Goal: Check status: Check status

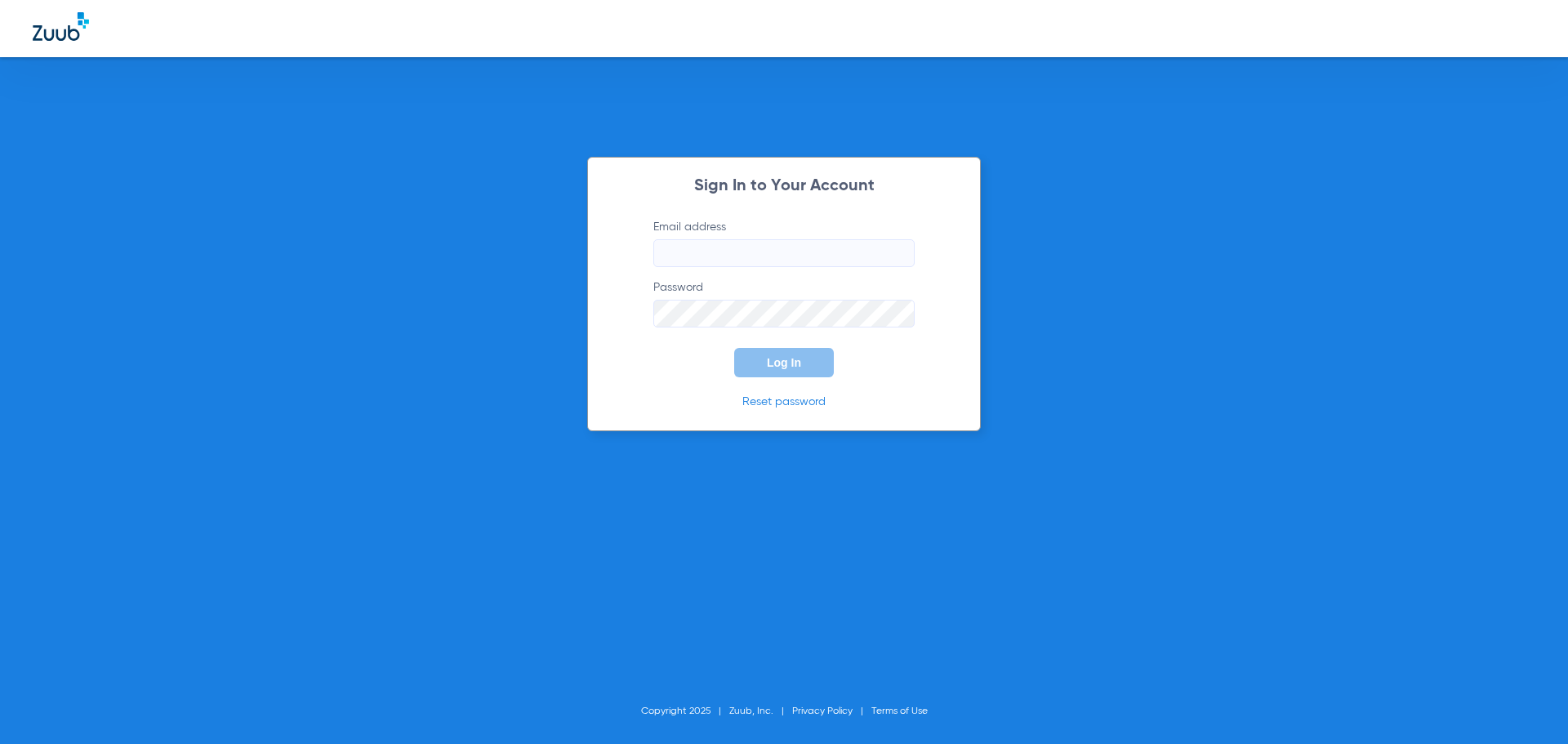
click at [744, 262] on input "Email address" at bounding box center [784, 253] width 261 height 28
type input "[EMAIL_ADDRESS][DOMAIN_NAME]"
click at [734, 348] on button "Log In" at bounding box center [784, 362] width 100 height 30
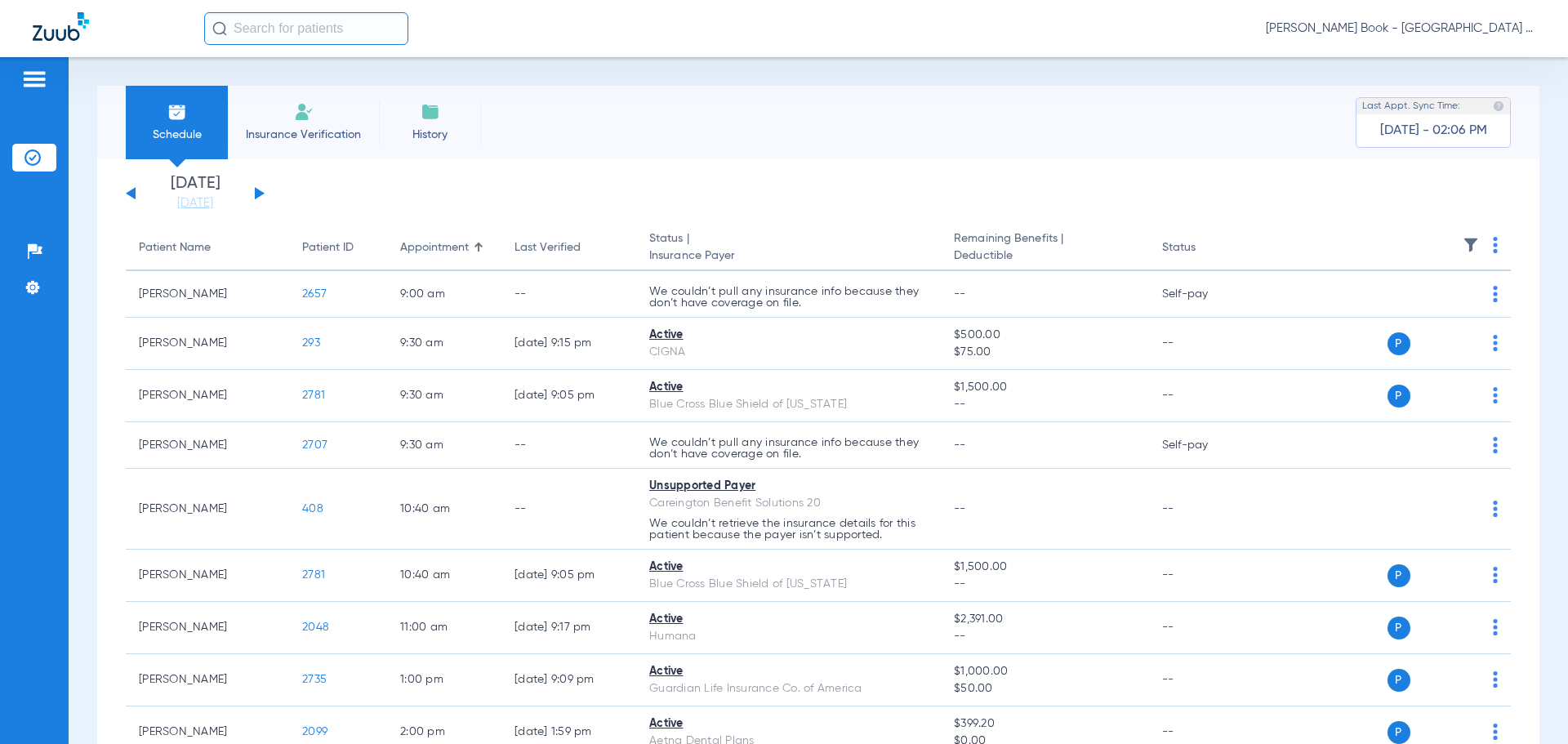
click at [258, 193] on button at bounding box center [260, 193] width 10 height 12
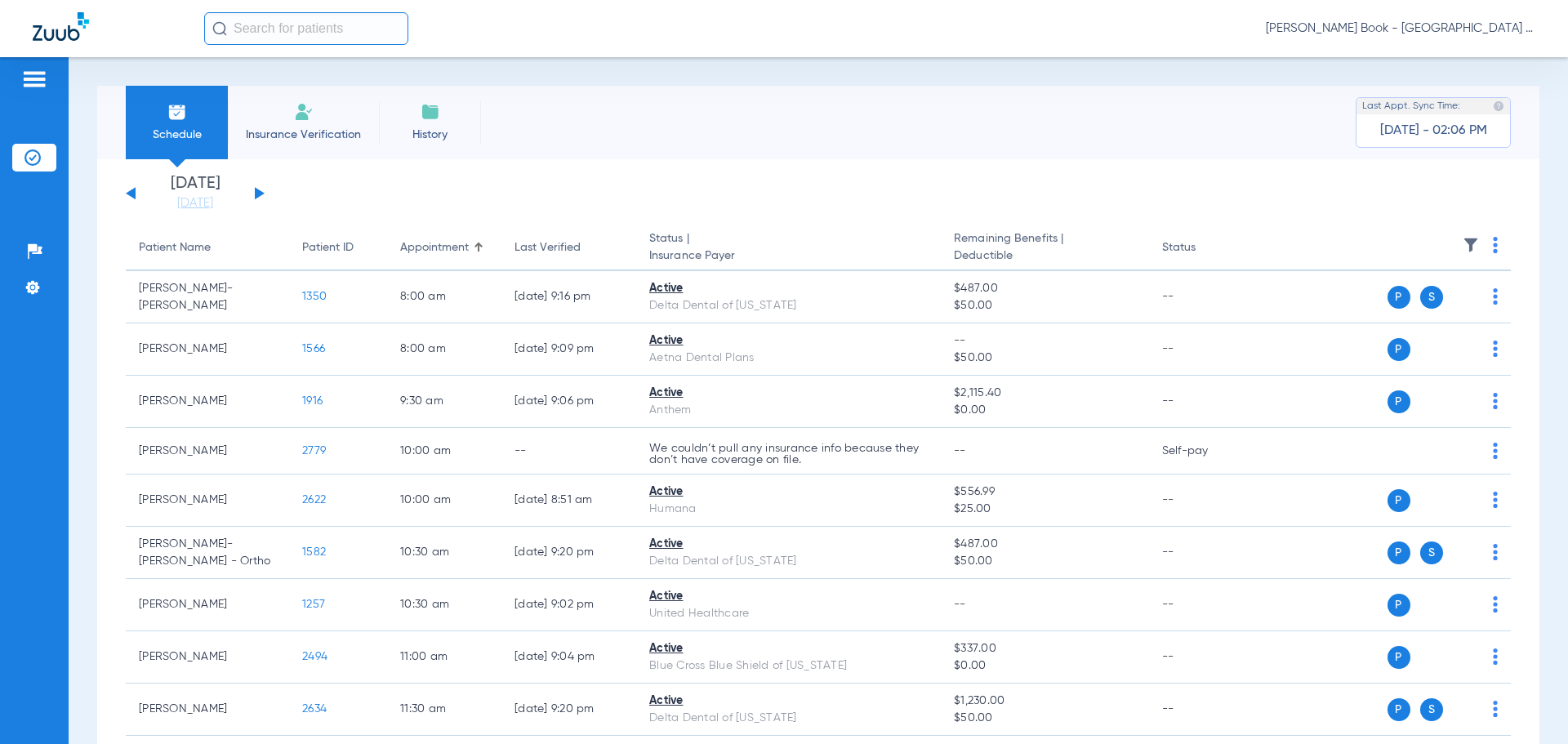
click at [258, 193] on button at bounding box center [260, 193] width 10 height 12
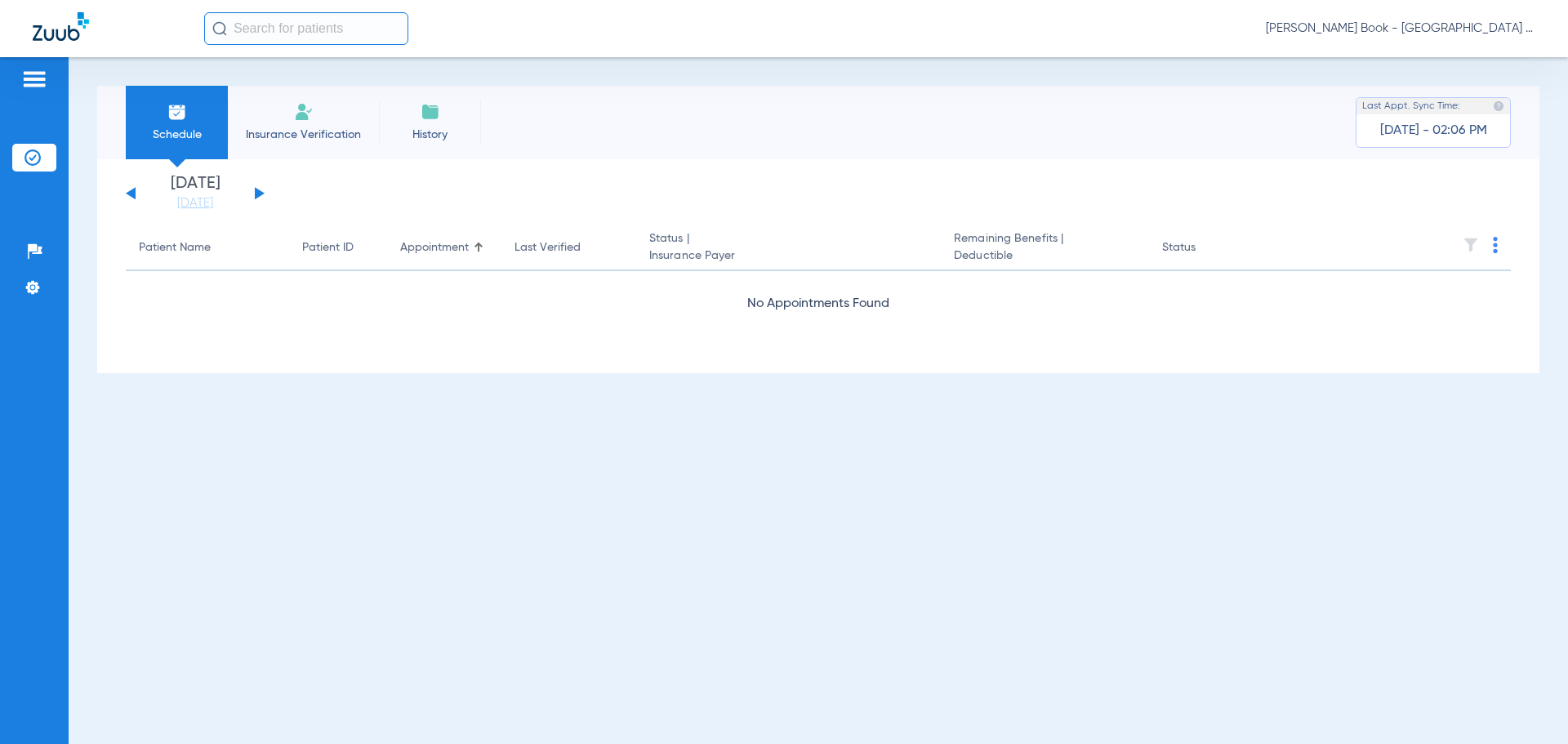
click at [258, 190] on button at bounding box center [260, 193] width 10 height 12
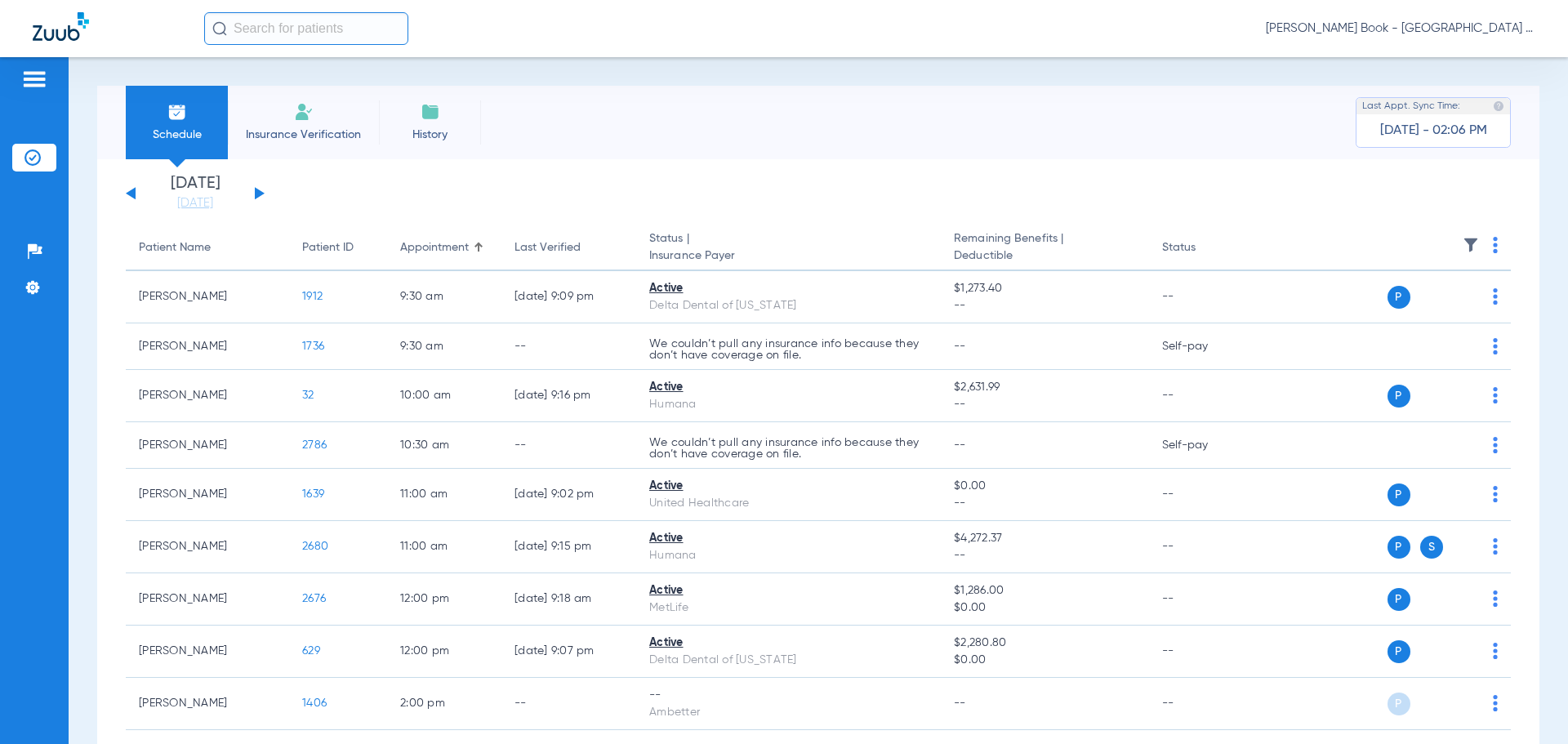
click at [258, 190] on button at bounding box center [260, 193] width 10 height 12
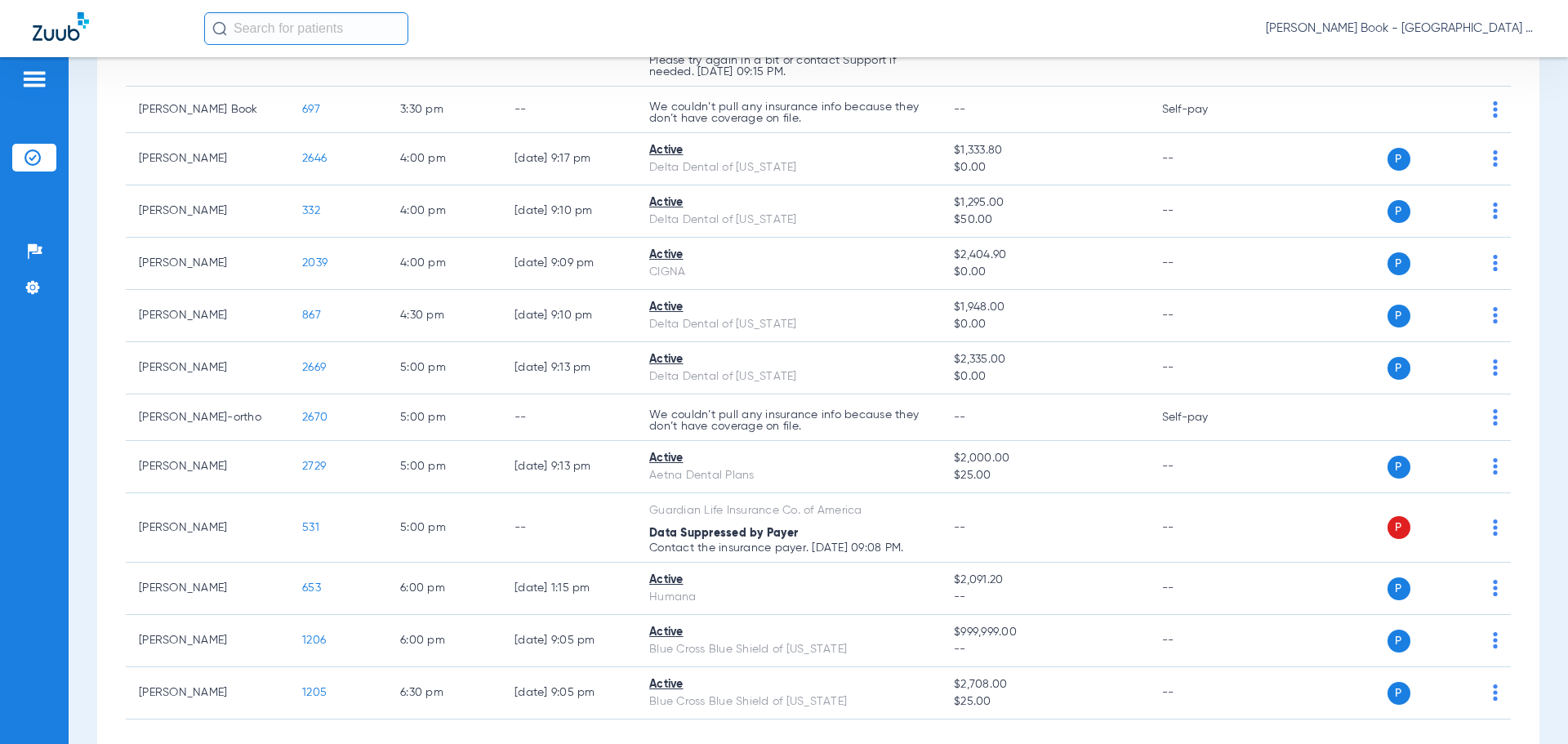
scroll to position [1159, 0]
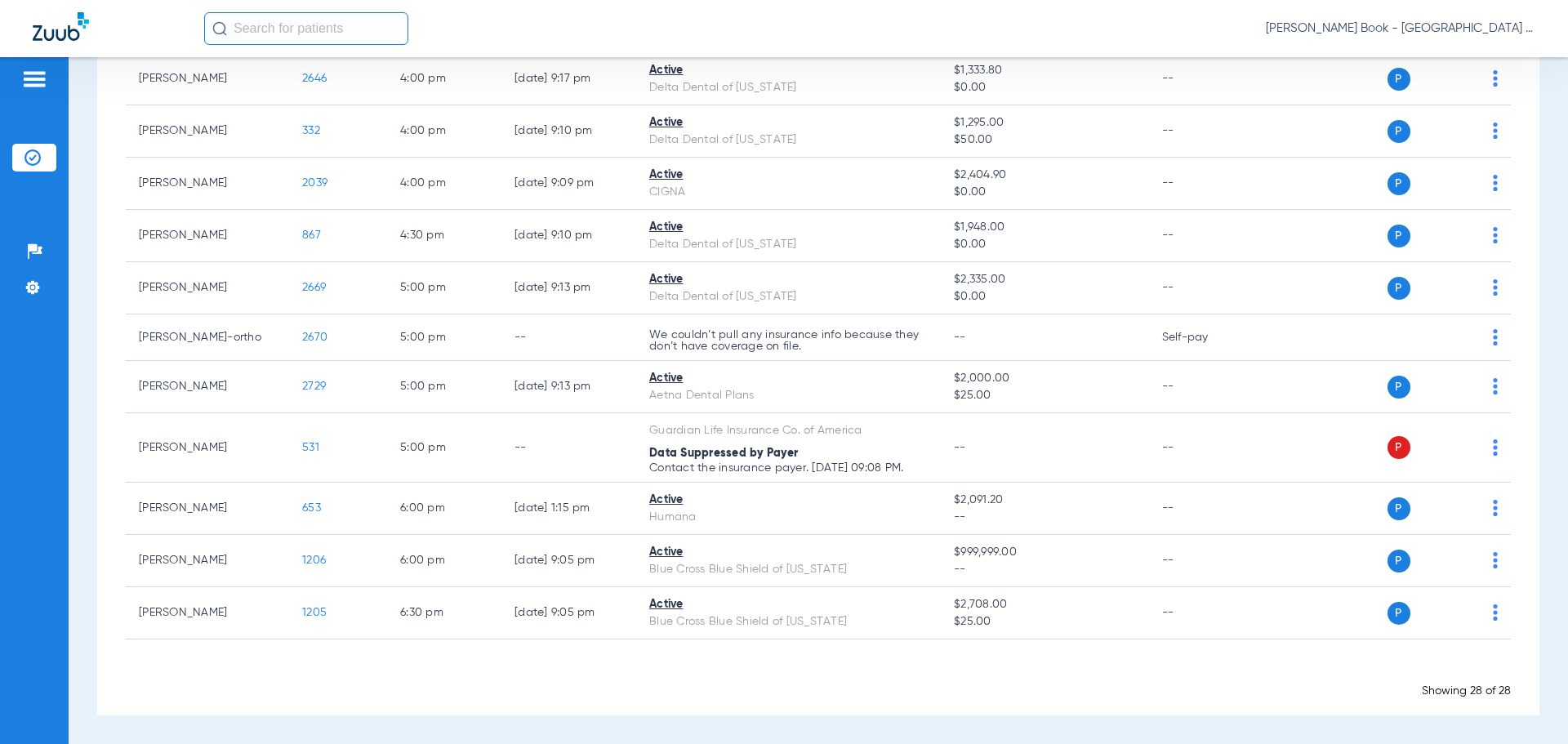
drag, startPoint x: 1392, startPoint y: 613, endPoint x: 1261, endPoint y: 688, distance: 151.0
click at [1262, 689] on div "Showing 28 of 28" at bounding box center [818, 691] width 1385 height 16
